Goal: Task Accomplishment & Management: Manage account settings

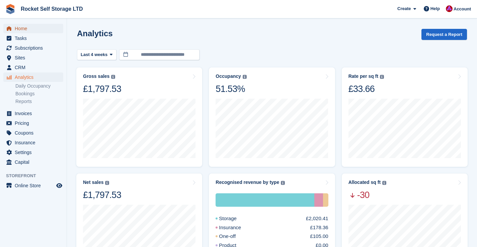
click at [17, 27] on span "Home" at bounding box center [35, 28] width 40 height 9
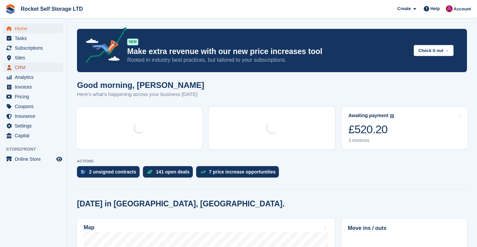
click at [23, 67] on span "CRM" at bounding box center [35, 67] width 40 height 9
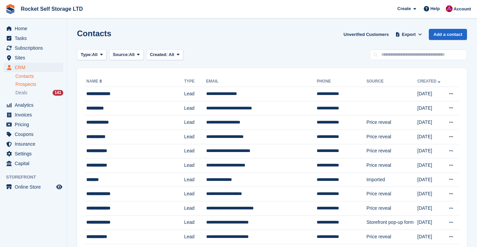
click at [23, 82] on span "Prospects" at bounding box center [25, 84] width 21 height 6
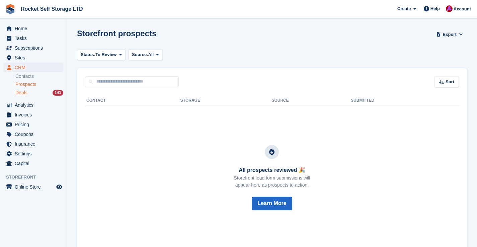
click at [25, 94] on span "Deals" at bounding box center [21, 92] width 12 height 6
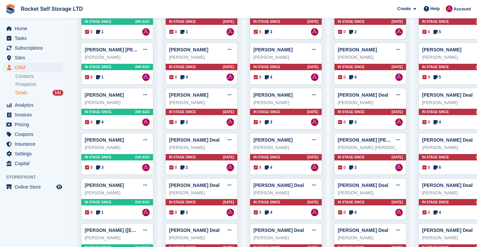
click at [119, 123] on div "0 4 Assigned to Lee Tresadern" at bounding box center [117, 121] width 65 height 7
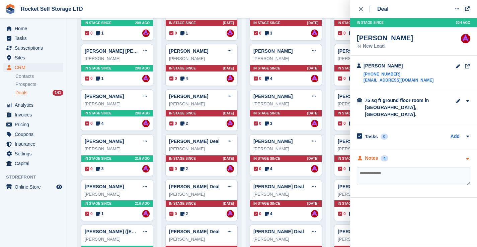
click at [384, 155] on div "4" at bounding box center [385, 158] width 8 height 6
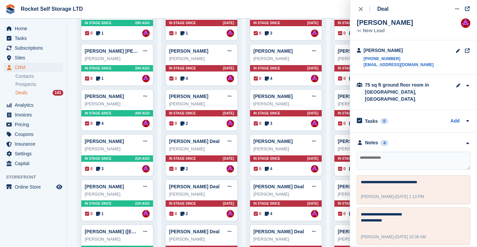
scroll to position [18, 0]
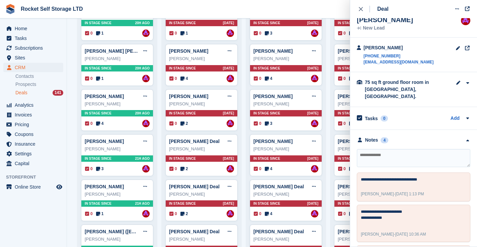
click at [376, 149] on textarea at bounding box center [414, 158] width 114 height 18
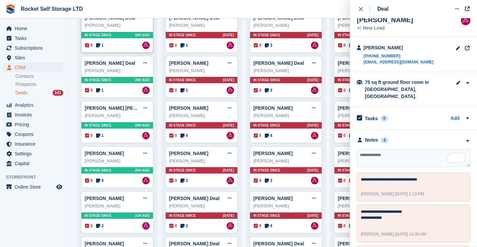
scroll to position [0, 0]
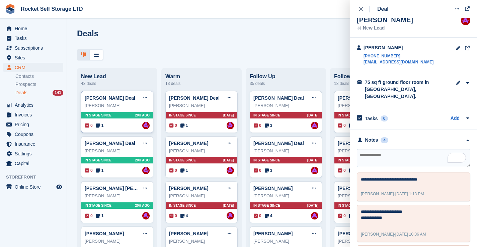
click at [113, 112] on div "In stage since 20H AGO" at bounding box center [117, 115] width 72 height 6
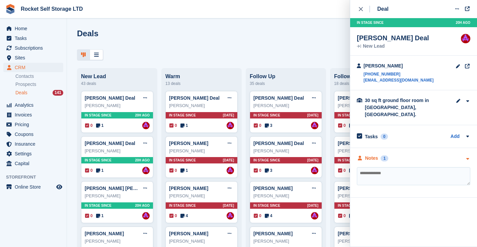
click at [382, 154] on div "Notes 1" at bounding box center [372, 157] width 31 height 7
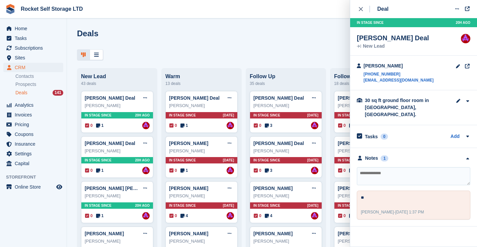
click at [406, 167] on textarea at bounding box center [414, 176] width 114 height 18
click at [399, 167] on textarea "To enrich screen reader interactions, please activate Accessibility in Grammarl…" at bounding box center [414, 176] width 114 height 18
type textarea "**"
drag, startPoint x: 418, startPoint y: 80, endPoint x: 366, endPoint y: 68, distance: 54.0
click at [365, 68] on div "Nicky Leeding +447815173530 nleeding90@gmail.com" at bounding box center [413, 73] width 127 height 35
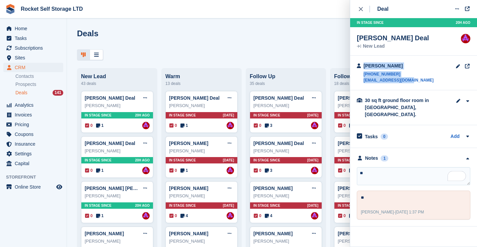
copy div "Nicky Leeding +447815173530 nleeding90@gmail.com"
click at [366, 167] on textarea "**" at bounding box center [414, 176] width 114 height 18
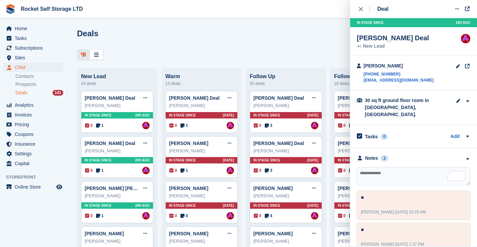
click at [366, 167] on textarea "To enrich screen reader interactions, please activate Accessibility in Grammarl…" at bounding box center [414, 176] width 114 height 18
type textarea "***"
click at [122, 153] on div "Kirsty Riley" at bounding box center [117, 150] width 65 height 7
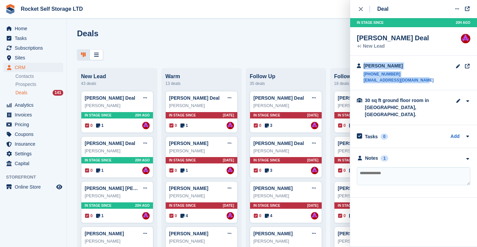
drag, startPoint x: 433, startPoint y: 79, endPoint x: 387, endPoint y: 66, distance: 48.6
click at [360, 70] on div "Kirsty Riley +447950204224 skybluecasting@yahoo.co.uk" at bounding box center [413, 73] width 127 height 35
copy div "Kirsty Riley +447950204224 skybluecasting@yahoo.co.uk"
click at [428, 132] on div "Tasks 0 Add" at bounding box center [414, 136] width 114 height 9
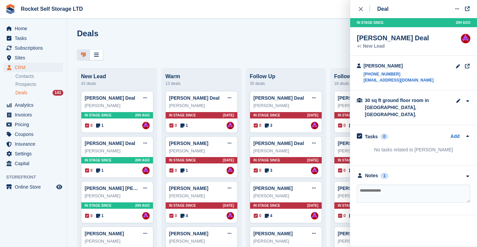
click at [390, 186] on textarea at bounding box center [414, 193] width 114 height 18
drag, startPoint x: 385, startPoint y: 171, endPoint x: 385, endPoint y: 185, distance: 14.1
click at [385, 173] on div "1" at bounding box center [385, 176] width 8 height 6
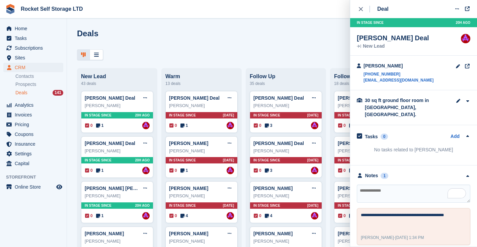
click at [384, 186] on textarea "To enrich screen reader interactions, please activate Accessibility in Grammarl…" at bounding box center [414, 193] width 114 height 18
click at [392, 184] on textarea "To enrich screen reader interactions, please activate Accessibility in Grammarl…" at bounding box center [414, 193] width 114 height 18
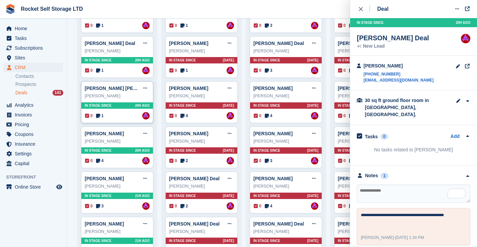
scroll to position [103, 0]
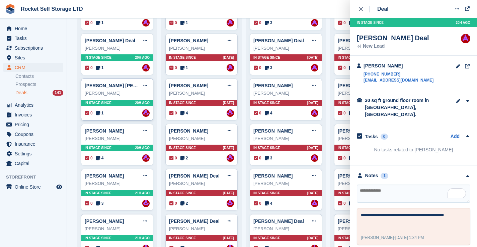
click at [108, 92] on div "Ashley Scott" at bounding box center [117, 93] width 65 height 7
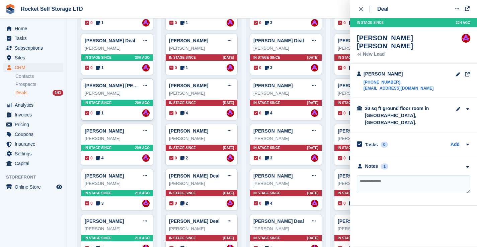
click at [378, 162] on div "Notes" at bounding box center [372, 165] width 13 height 7
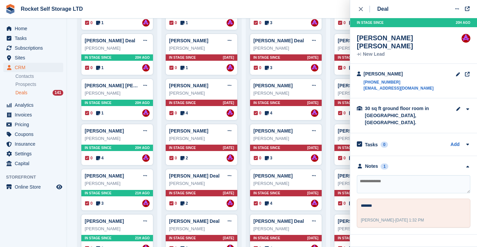
click at [376, 175] on textarea at bounding box center [414, 184] width 114 height 18
type textarea "***"
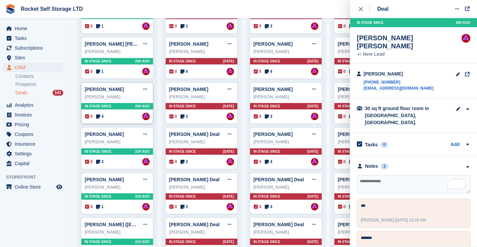
click at [111, 97] on div "david" at bounding box center [117, 96] width 65 height 7
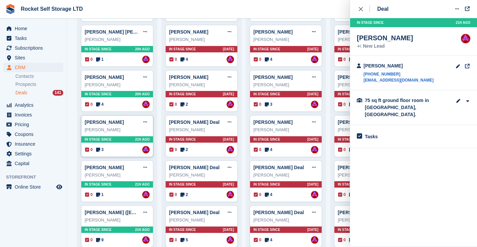
scroll to position [168, 0]
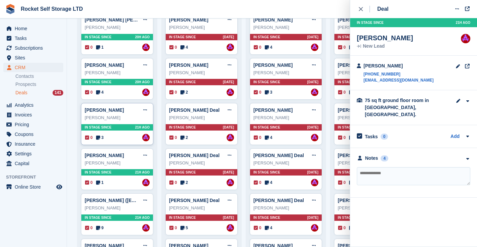
click at [116, 105] on div "Norman Burnett Edit deal Mark as won Mark as lost Delete deal Norman Burnett In…" at bounding box center [117, 124] width 72 height 42
click at [387, 162] on div "3" at bounding box center [385, 165] width 8 height 6
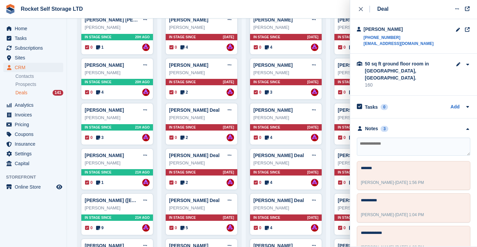
scroll to position [45, 0]
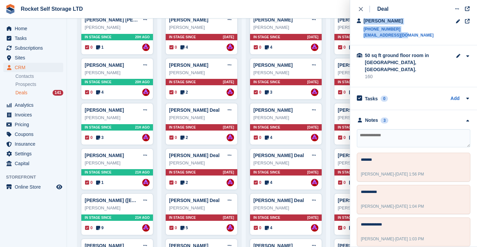
drag, startPoint x: 417, startPoint y: 34, endPoint x: 359, endPoint y: 25, distance: 58.3
click at [359, 25] on div "Norman Burnett +447908171852 m.donohoe1@sky.com" at bounding box center [413, 28] width 127 height 35
copy div "Norman Burnett +447908171852 m.donohoe1@sky.com"
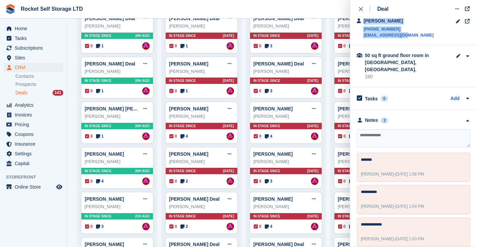
scroll to position [0, 0]
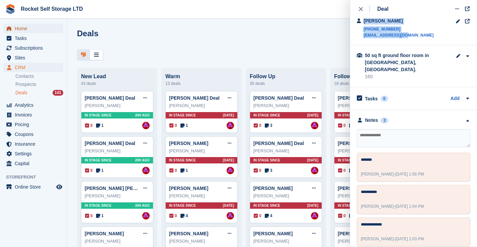
click at [15, 31] on span "Home" at bounding box center [35, 28] width 40 height 9
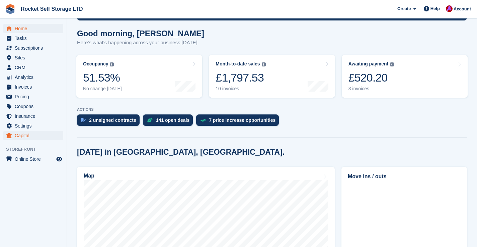
scroll to position [53, 0]
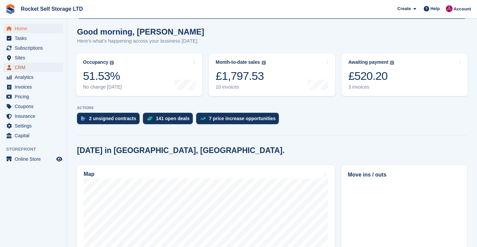
click at [30, 69] on span "CRM" at bounding box center [35, 67] width 40 height 9
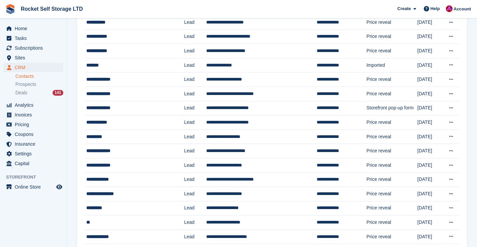
scroll to position [115, 0]
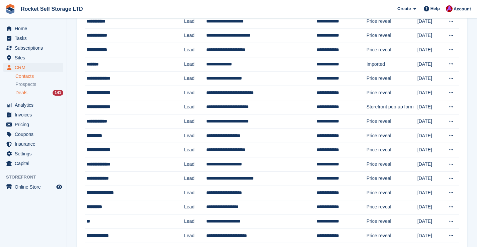
click at [17, 92] on span "Deals" at bounding box center [21, 92] width 12 height 6
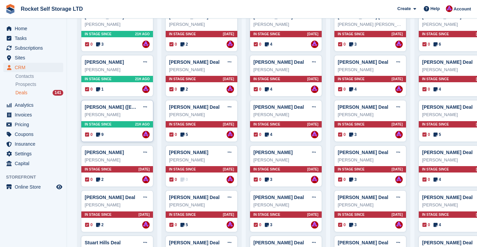
scroll to position [262, 0]
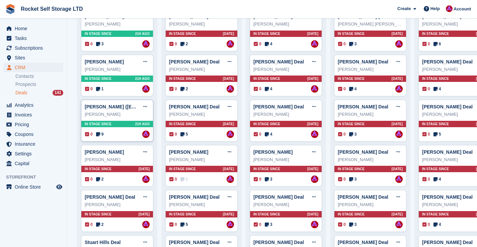
click at [106, 113] on div "Chris" at bounding box center [117, 114] width 65 height 7
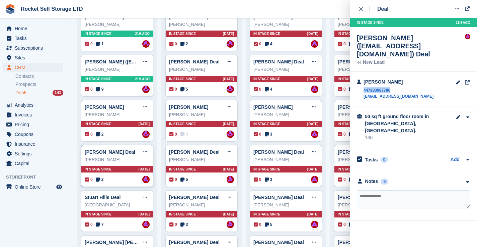
scroll to position [382, 0]
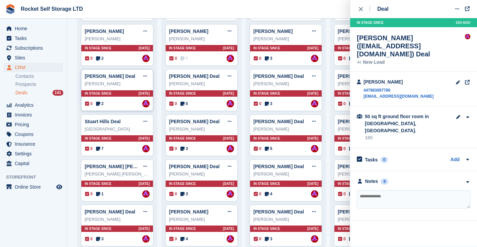
click at [116, 92] on div "In stage since 4D AGO" at bounding box center [117, 93] width 72 height 6
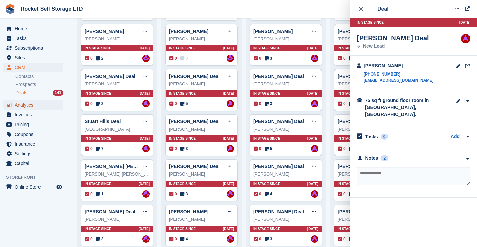
click at [19, 104] on span "Analytics" at bounding box center [35, 104] width 40 height 9
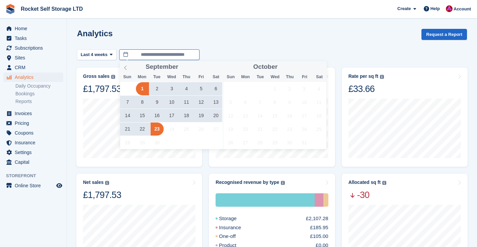
click at [187, 53] on input "**********" at bounding box center [159, 54] width 80 height 11
click at [139, 55] on input "**********" at bounding box center [159, 54] width 80 height 11
click at [104, 54] on span "Last 4 weeks" at bounding box center [94, 54] width 27 height 7
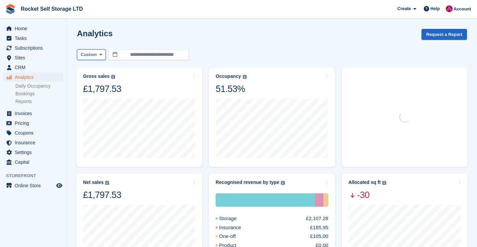
click at [97, 52] on button "Custom" at bounding box center [91, 54] width 29 height 11
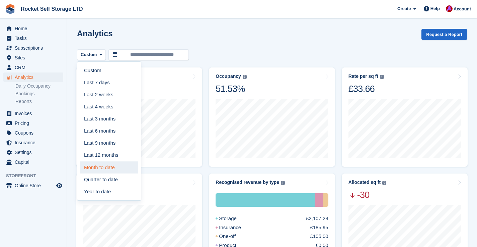
click at [109, 167] on link "Month to date" at bounding box center [109, 167] width 58 height 12
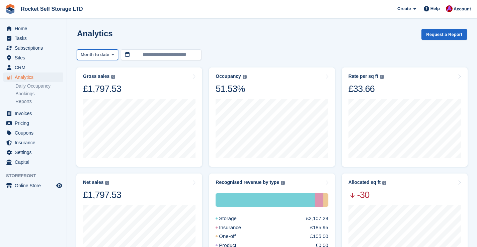
click at [109, 54] on span "Month to date" at bounding box center [95, 54] width 28 height 7
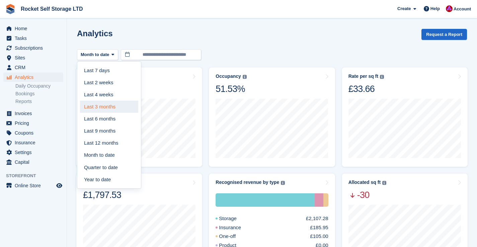
click at [109, 105] on link "Last 3 months" at bounding box center [109, 107] width 58 height 12
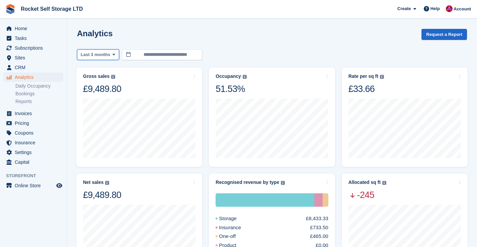
click at [104, 54] on span "Last 3 months" at bounding box center [95, 54] width 29 height 7
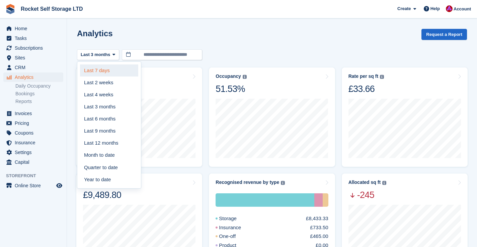
click at [100, 70] on link "Last 7 days" at bounding box center [109, 70] width 58 height 12
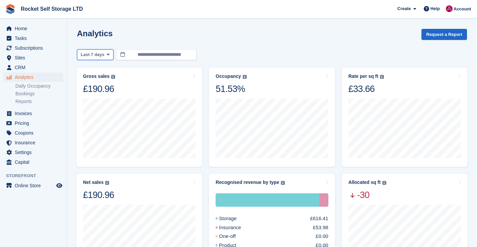
drag, startPoint x: 104, startPoint y: 55, endPoint x: 104, endPoint y: 62, distance: 6.7
click at [104, 55] on span "Last 7 days" at bounding box center [93, 54] width 24 height 7
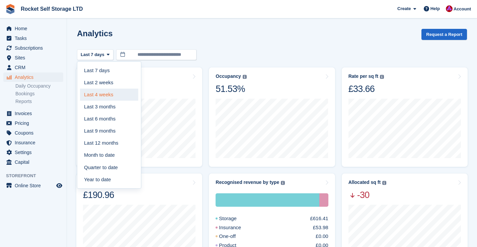
click at [100, 96] on link "Last 4 weeks" at bounding box center [109, 94] width 58 height 12
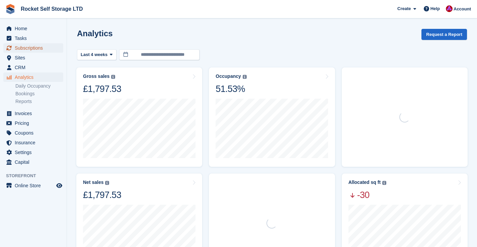
click at [34, 47] on span "Subscriptions" at bounding box center [35, 47] width 40 height 9
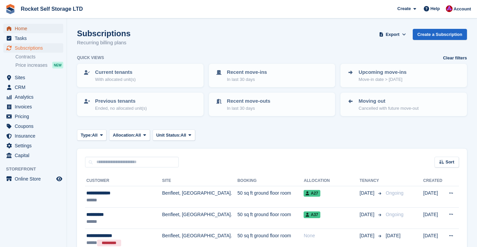
click at [15, 28] on span "Home" at bounding box center [35, 28] width 40 height 9
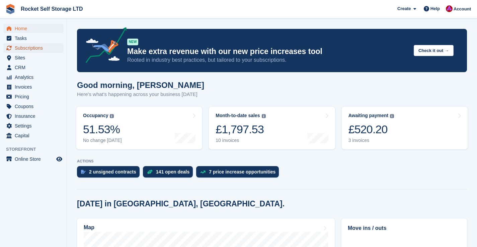
click at [25, 47] on span "Subscriptions" at bounding box center [35, 47] width 40 height 9
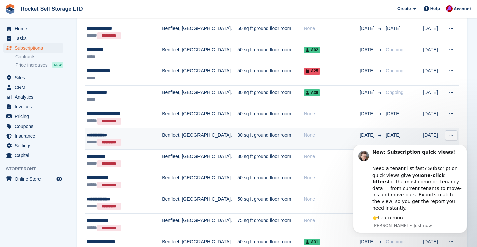
scroll to position [212, 0]
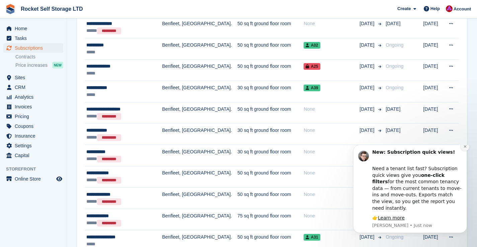
click at [463, 151] on button "Dismiss notification" at bounding box center [465, 146] width 9 height 9
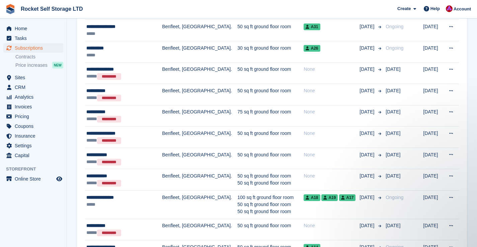
scroll to position [0, 0]
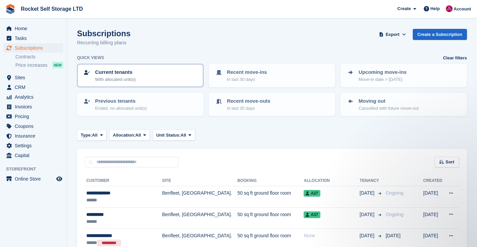
click at [122, 73] on p "Current tenants" at bounding box center [115, 72] width 41 height 8
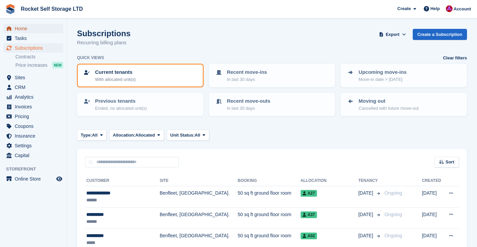
click at [18, 27] on span "Home" at bounding box center [35, 28] width 40 height 9
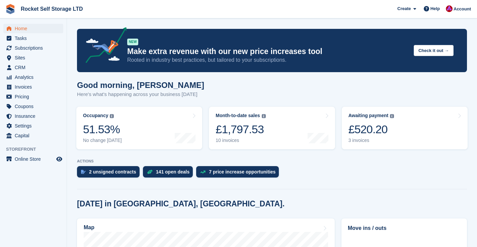
scroll to position [5, 0]
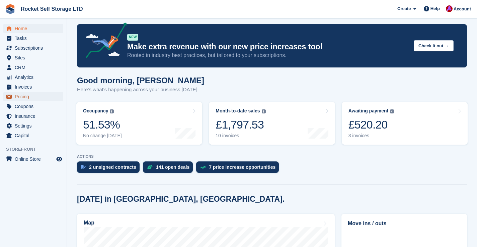
click at [24, 94] on span "Pricing" at bounding box center [35, 96] width 40 height 9
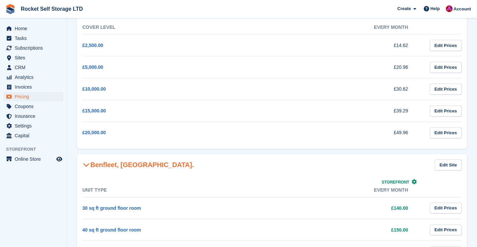
scroll to position [144, 0]
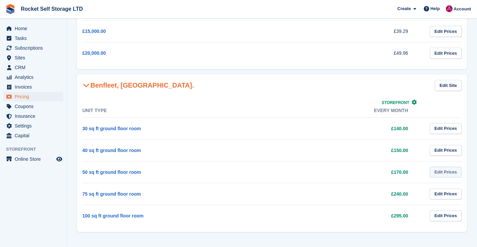
click at [435, 170] on link "Edit Prices" at bounding box center [446, 172] width 32 height 11
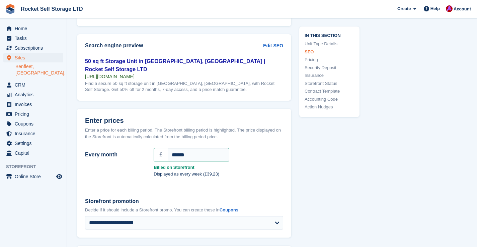
scroll to position [514, 0]
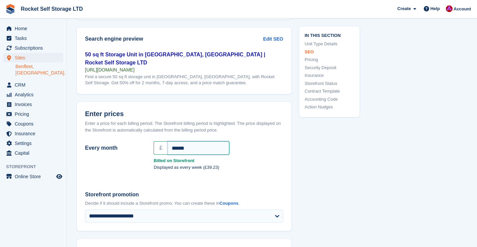
click at [179, 146] on input "******" at bounding box center [199, 147] width 62 height 13
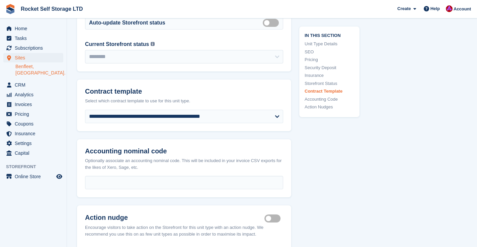
scroll to position [1391, 0]
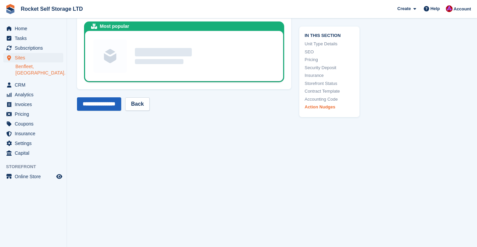
type input "******"
click at [99, 101] on input "**********" at bounding box center [99, 103] width 44 height 13
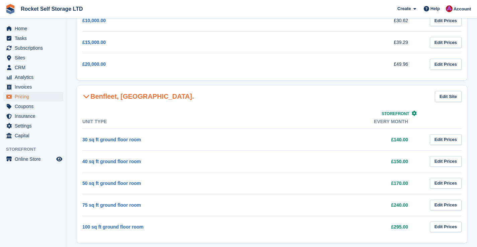
scroll to position [123, 0]
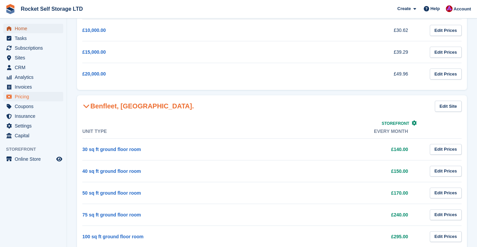
click at [23, 29] on span "Home" at bounding box center [35, 28] width 40 height 9
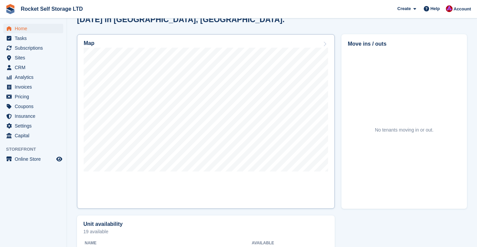
scroll to position [186, 0]
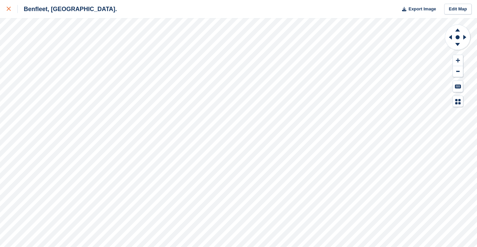
click at [7, 7] on div at bounding box center [12, 9] width 11 height 8
